Goal: Entertainment & Leisure: Consume media (video, audio)

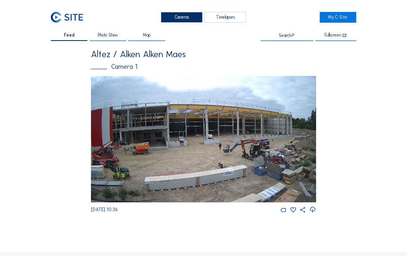
click at [191, 129] on img at bounding box center [203, 139] width 225 height 127
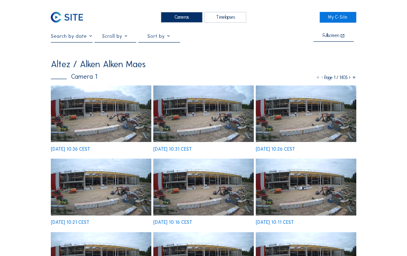
click at [91, 104] on img at bounding box center [101, 113] width 100 height 56
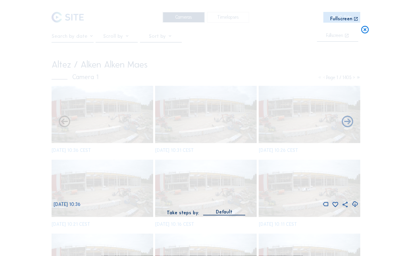
click at [345, 20] on div "Fullscreen" at bounding box center [342, 19] width 22 height 5
